Goal: Task Accomplishment & Management: Manage account settings

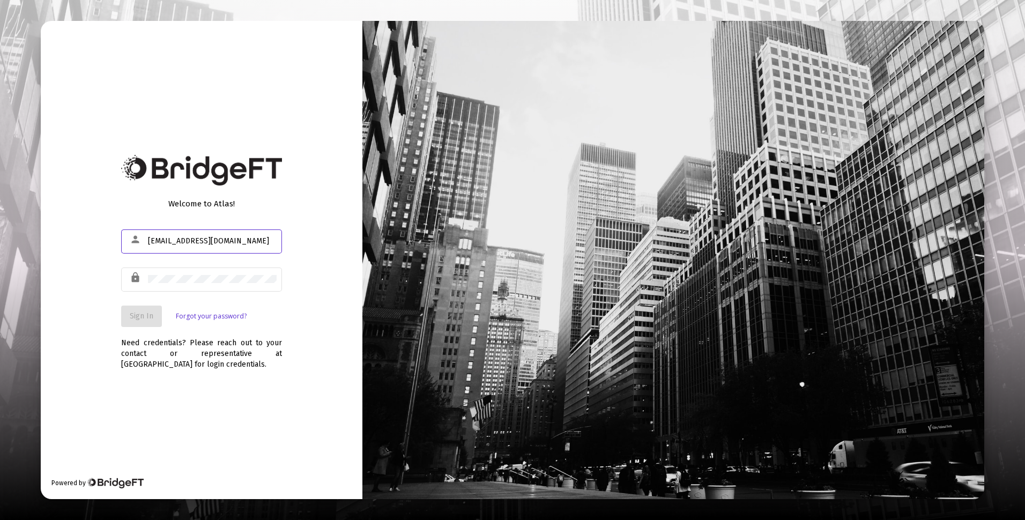
type input "rkohler@rcn.com"
click at [144, 315] on span "Sign In" at bounding box center [142, 315] width 24 height 9
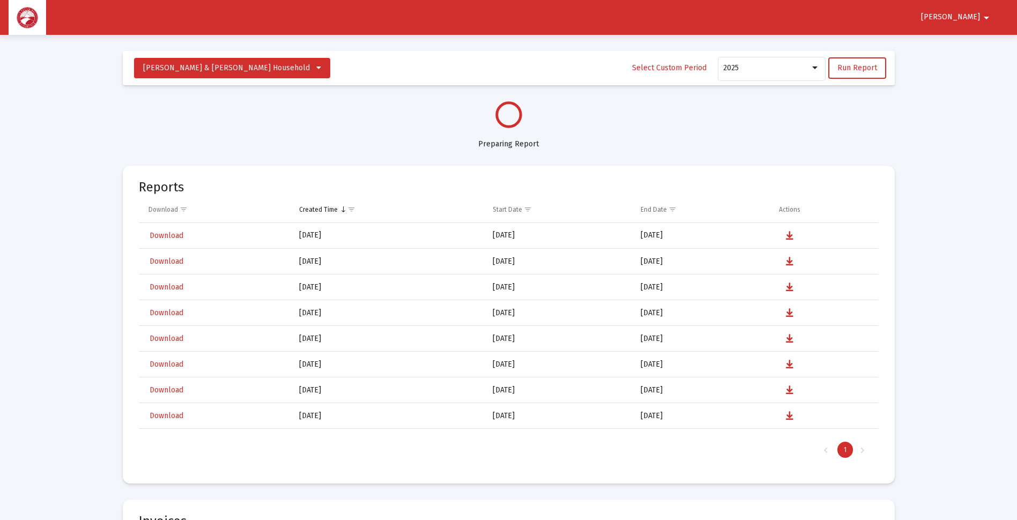
select select "View all"
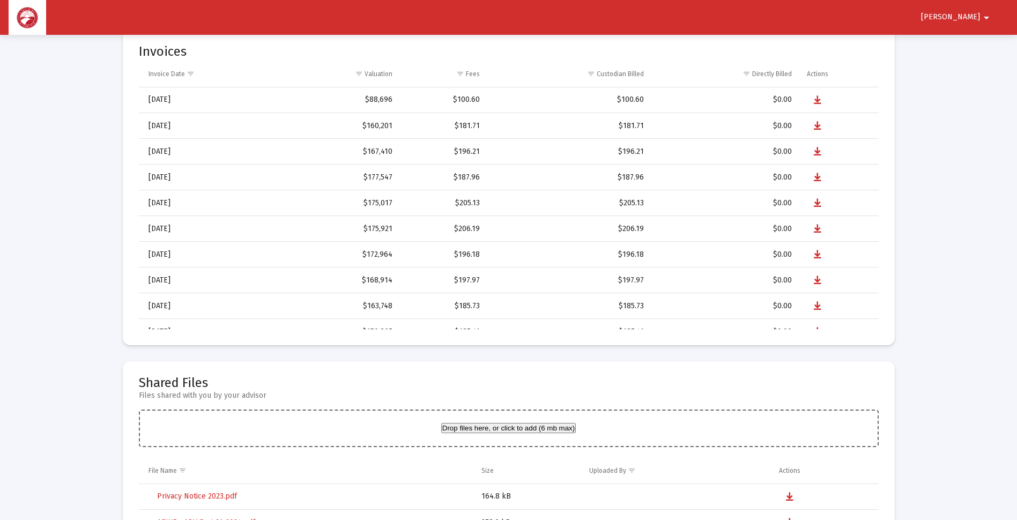
scroll to position [2359, 0]
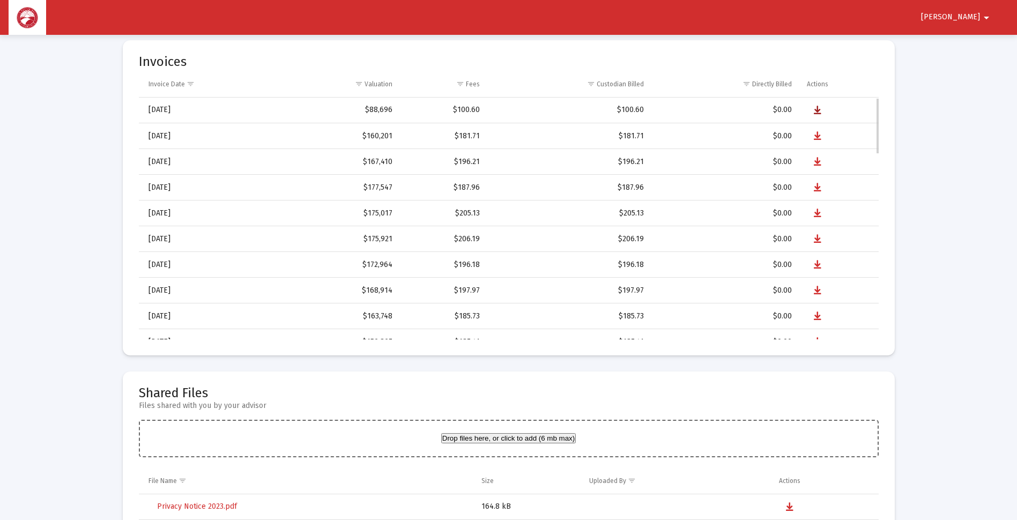
click at [816, 108] on icon "Data grid" at bounding box center [818, 110] width 8 height 13
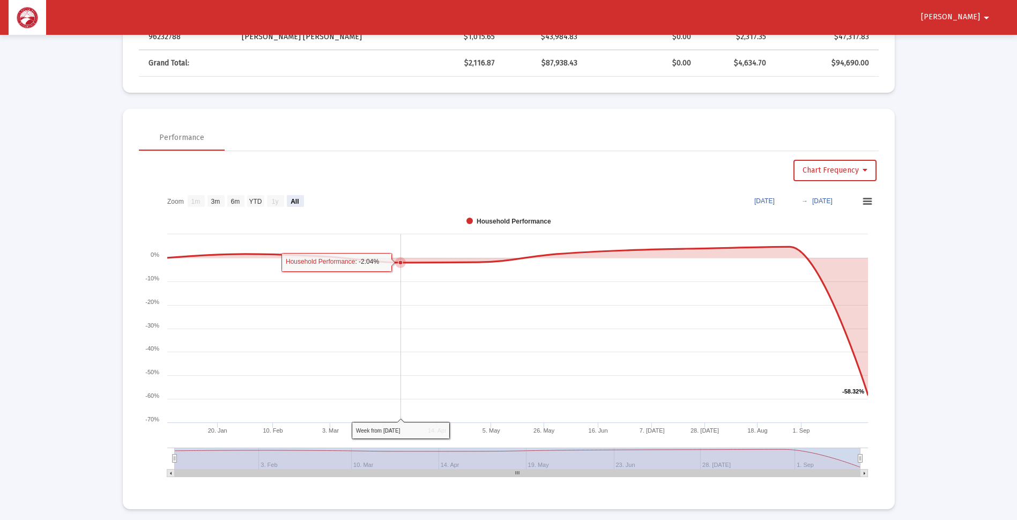
scroll to position [429, 0]
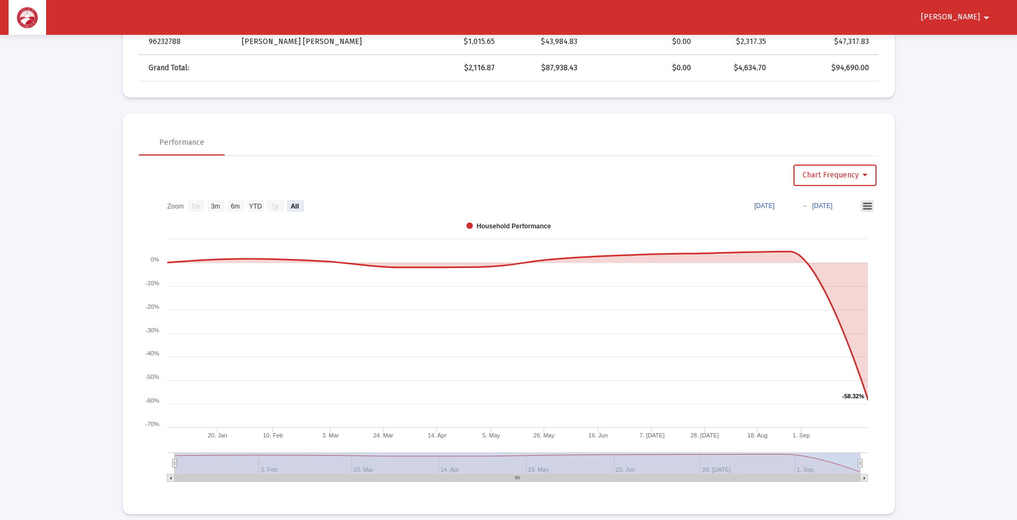
click at [865, 206] on icon at bounding box center [868, 206] width 8 height 5
click at [704, 191] on app-performance-chart "Chart Frequency Zoom View 1 month View 3 months View 6 months View year to date…" at bounding box center [509, 327] width 740 height 325
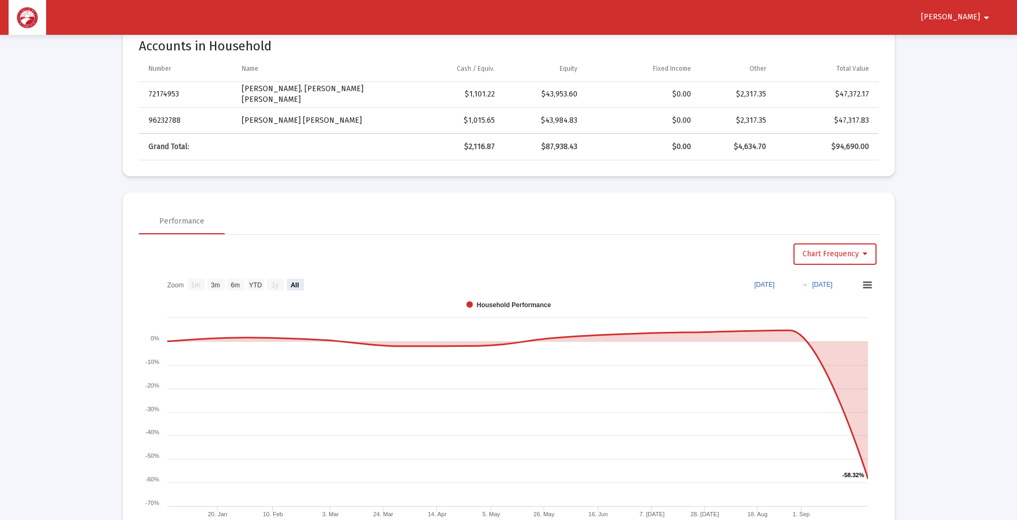
scroll to position [0, 0]
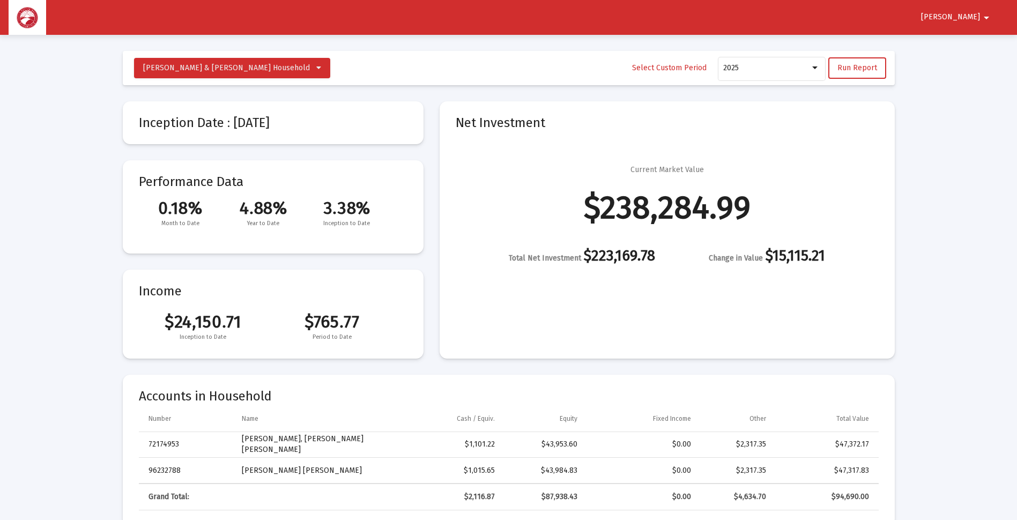
click at [980, 11] on mat-icon "arrow_drop_down" at bounding box center [986, 17] width 13 height 21
click at [976, 42] on button "Logout" at bounding box center [974, 46] width 60 height 26
